Goal: Information Seeking & Learning: Learn about a topic

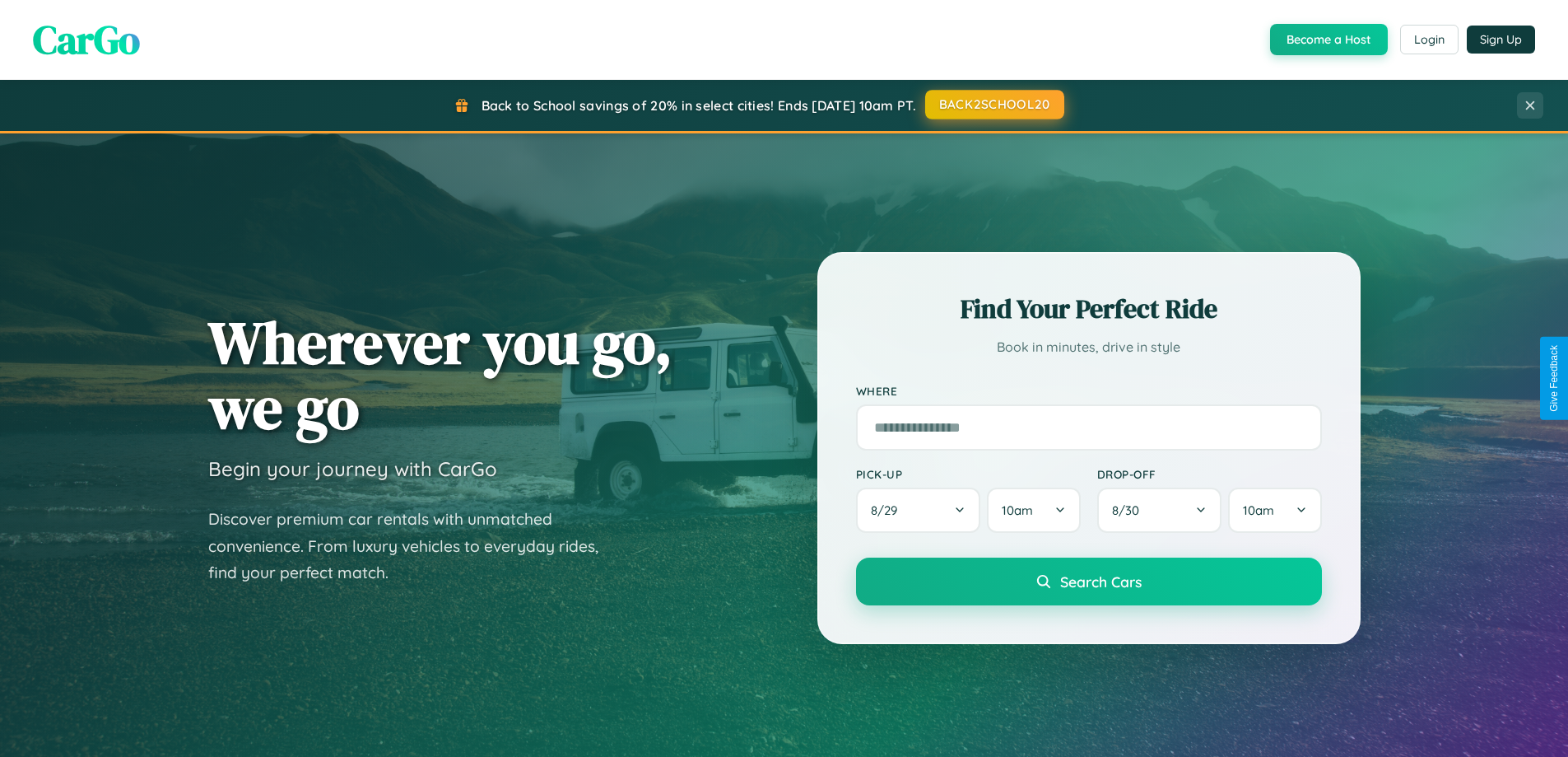
click at [993, 105] on button "BACK2SCHOOL20" at bounding box center [994, 105] width 139 height 30
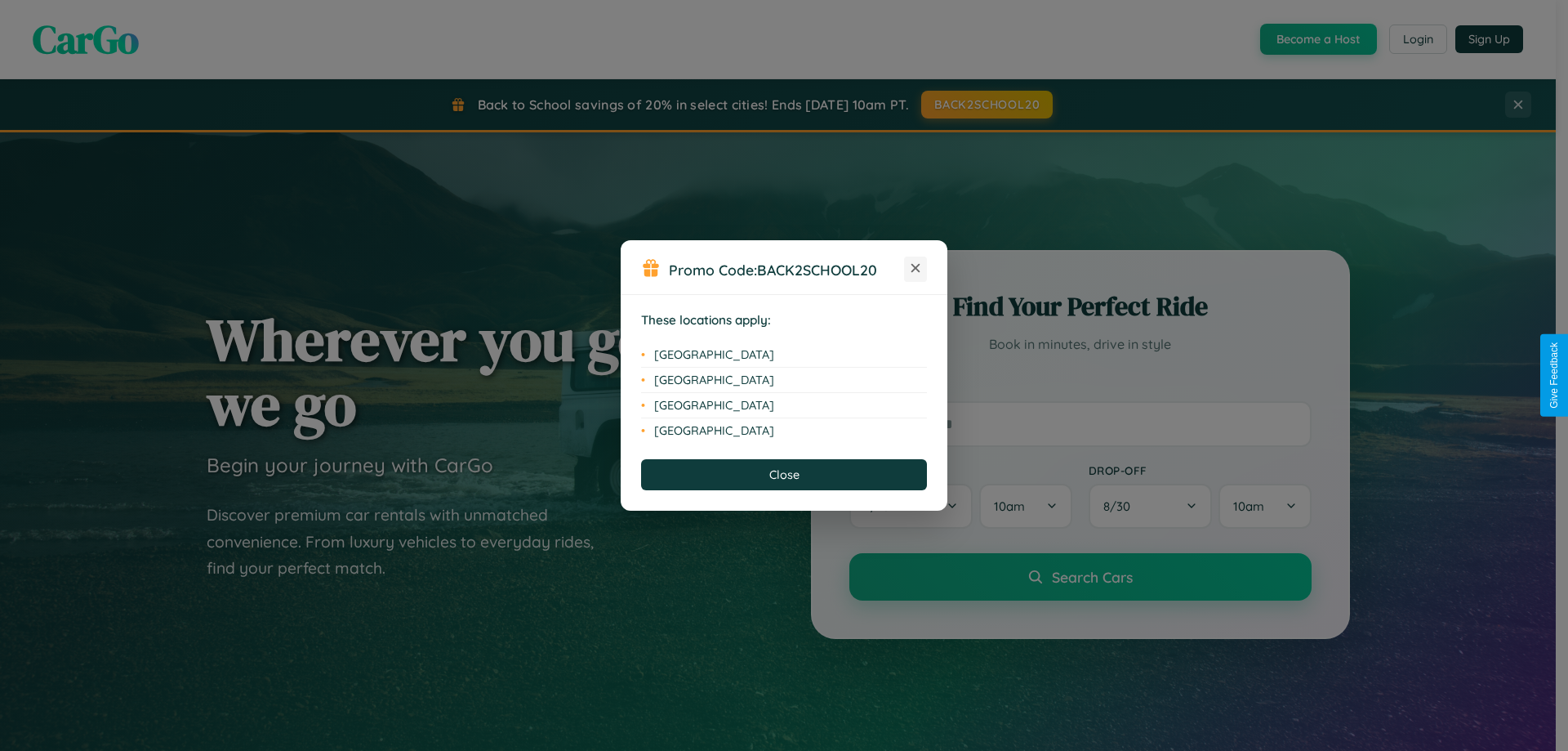
click at [915, 269] on icon at bounding box center [915, 269] width 9 height 9
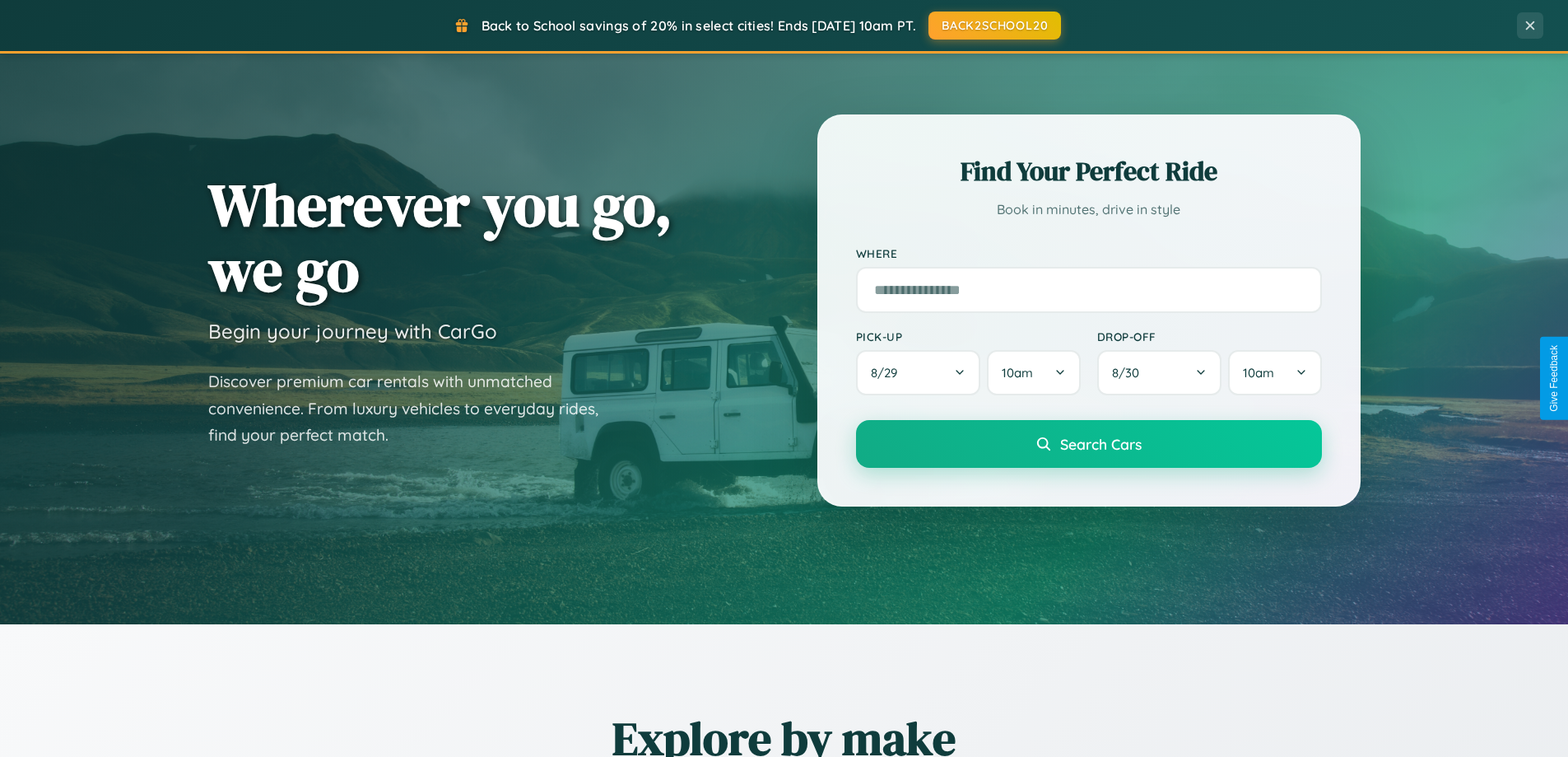
scroll to position [1133, 0]
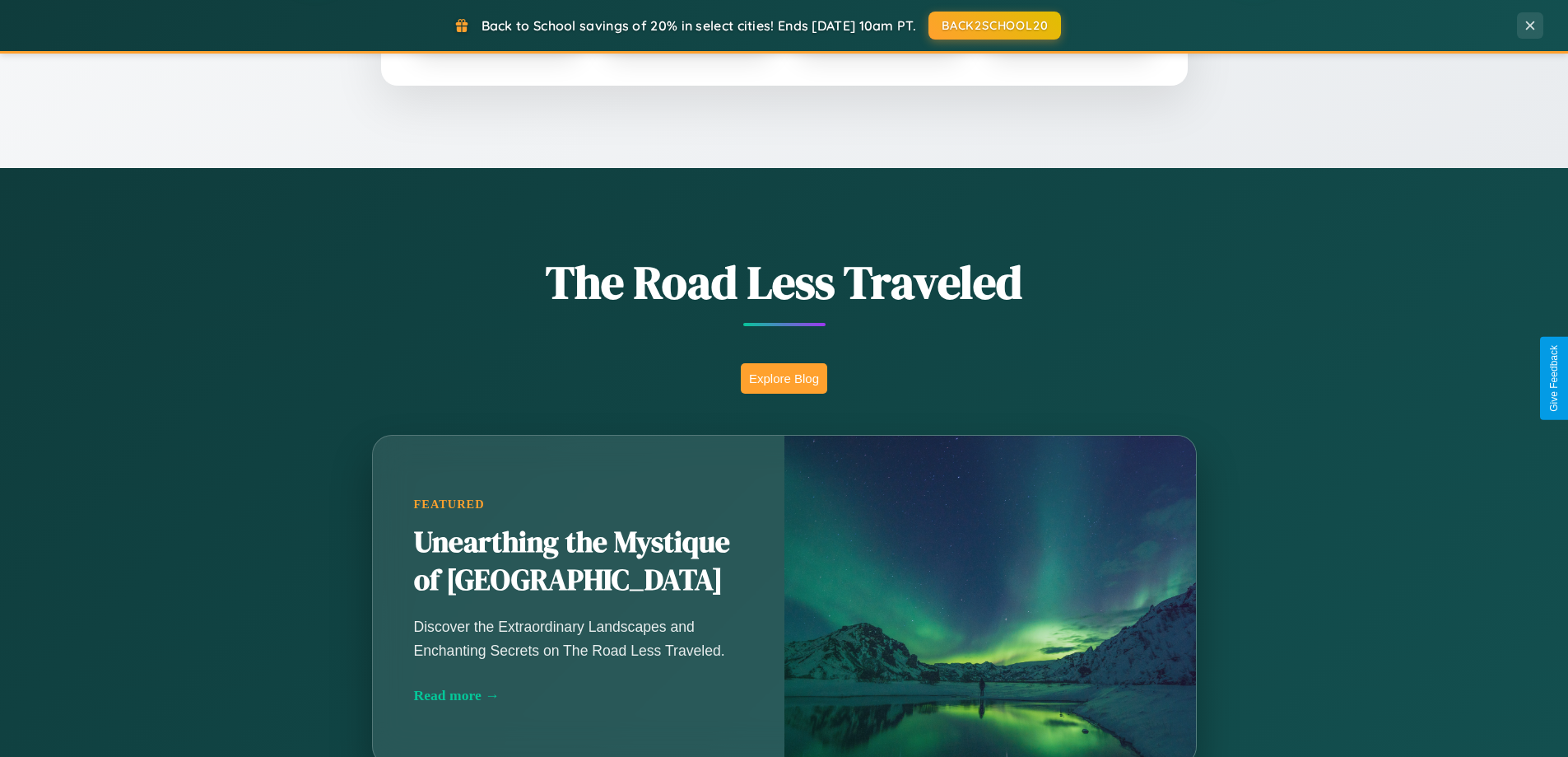
click at [784, 378] on button "Explore Blog" at bounding box center [784, 378] width 86 height 31
